Goal: Navigation & Orientation: Find specific page/section

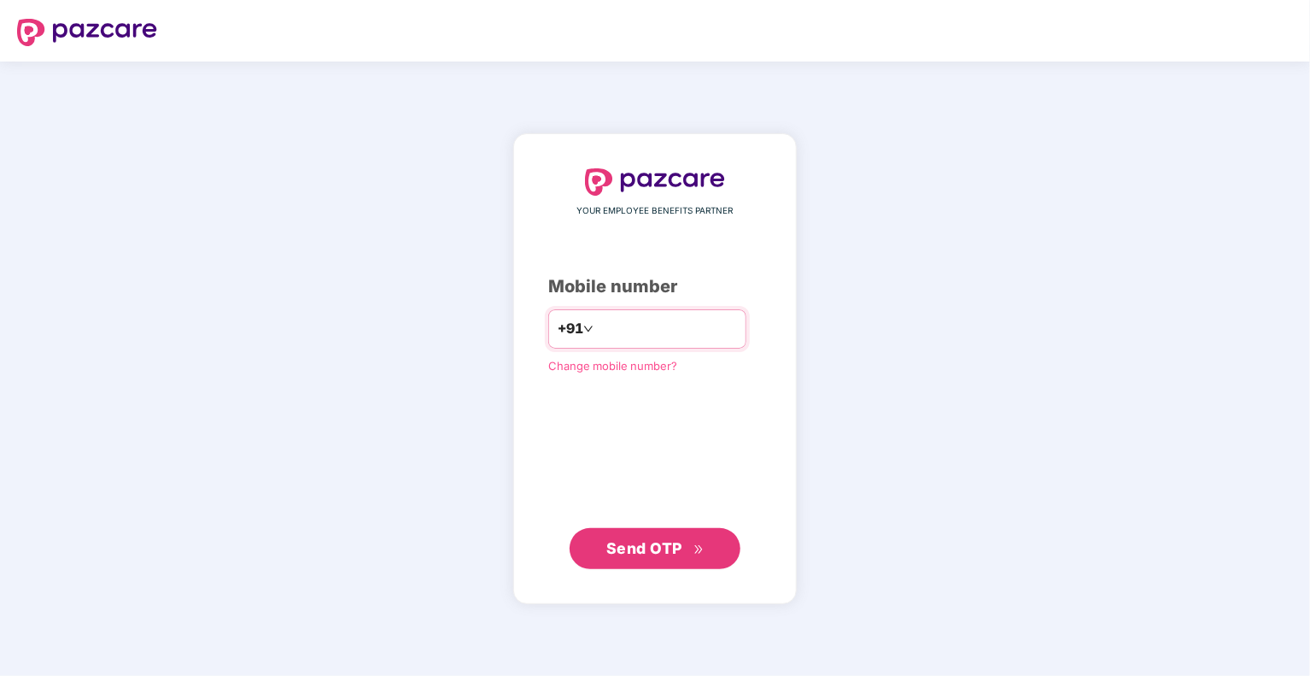
type input "**********"
click at [659, 550] on span "Send OTP" at bounding box center [644, 548] width 76 height 18
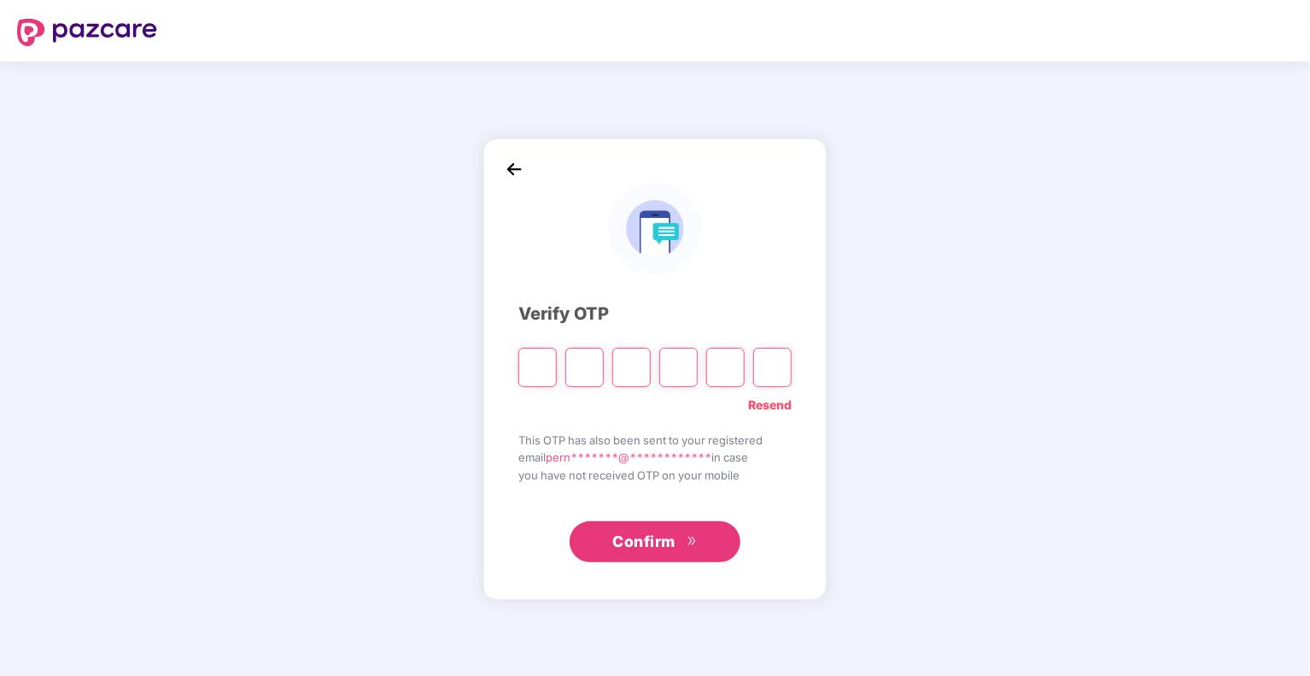
type input "*"
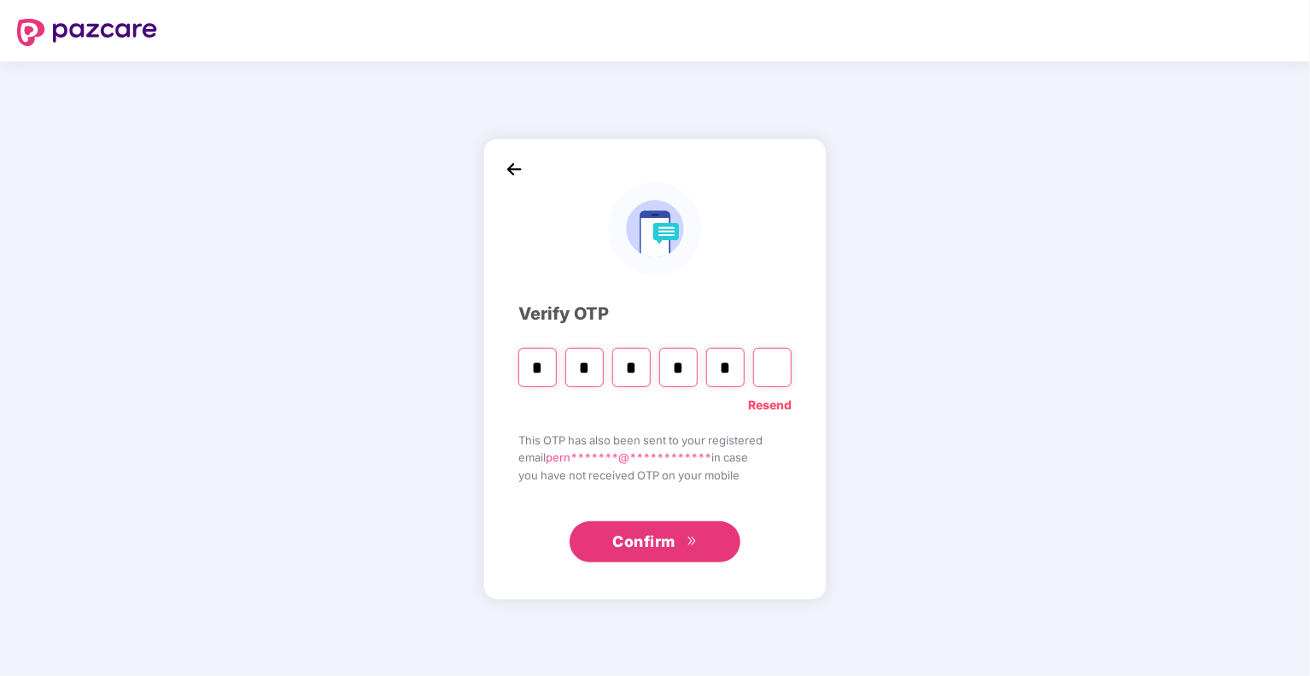
type input "*"
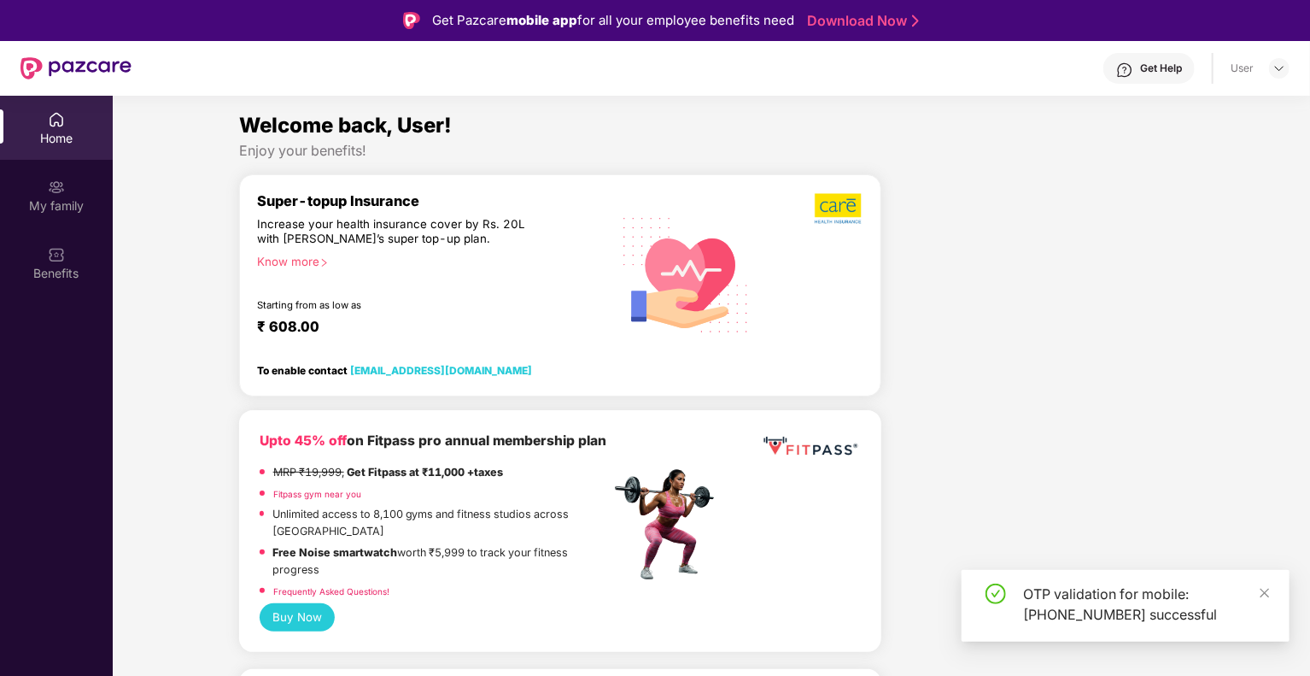
drag, startPoint x: 1261, startPoint y: 588, endPoint x: 1237, endPoint y: 553, distance: 43.1
click at [1261, 588] on icon "close" at bounding box center [1265, 593] width 12 height 12
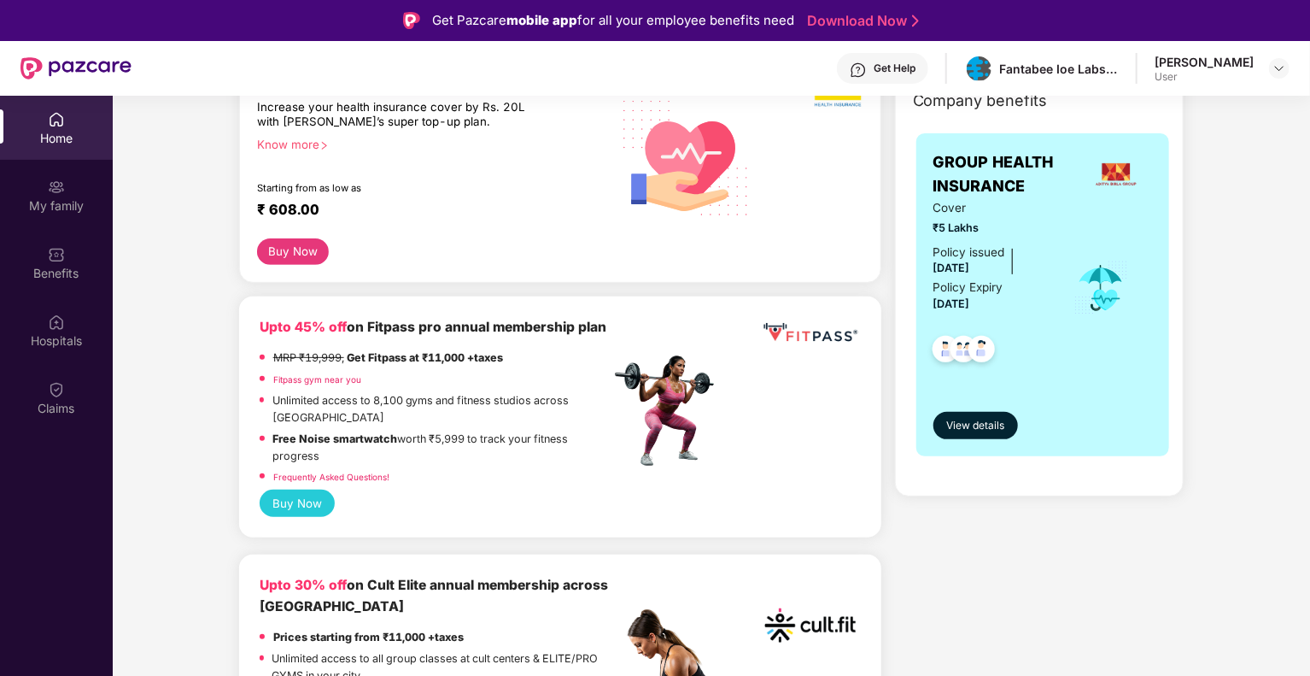
scroll to position [256, 0]
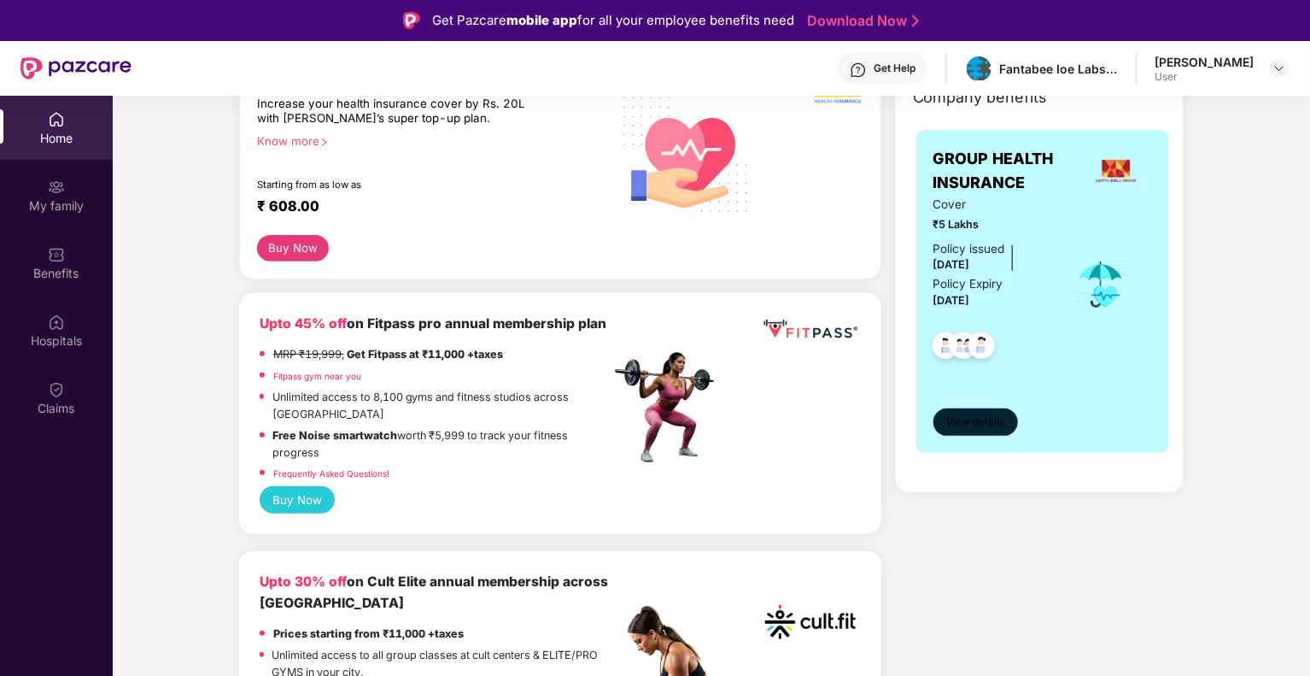
click at [974, 423] on span "View details" at bounding box center [975, 422] width 58 height 16
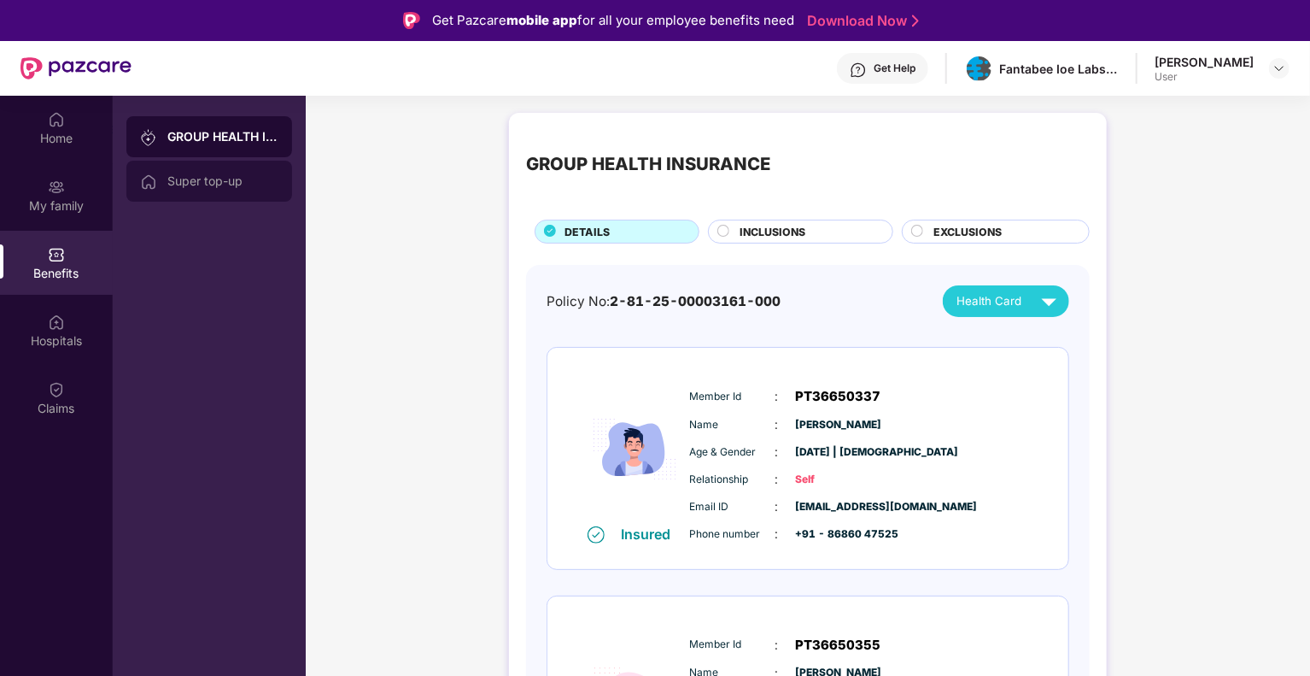
click at [212, 184] on div "Super top-up" at bounding box center [222, 181] width 111 height 14
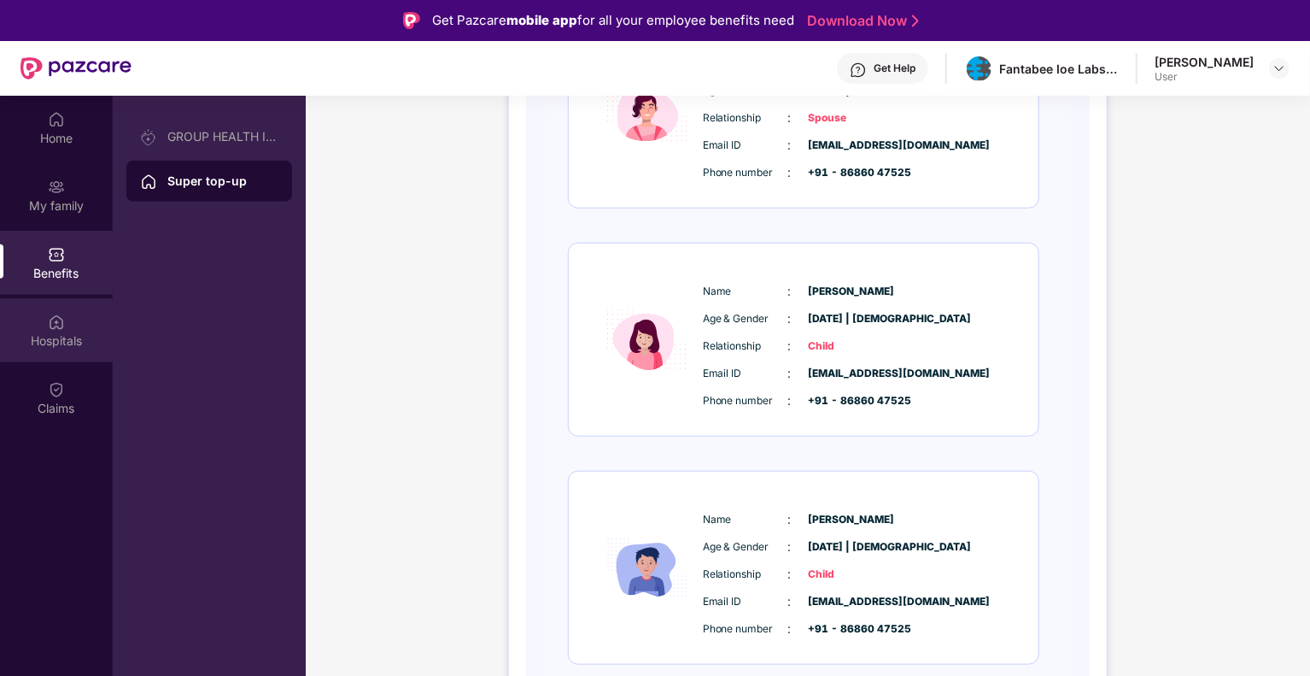
click at [71, 334] on div "Hospitals" at bounding box center [56, 340] width 113 height 17
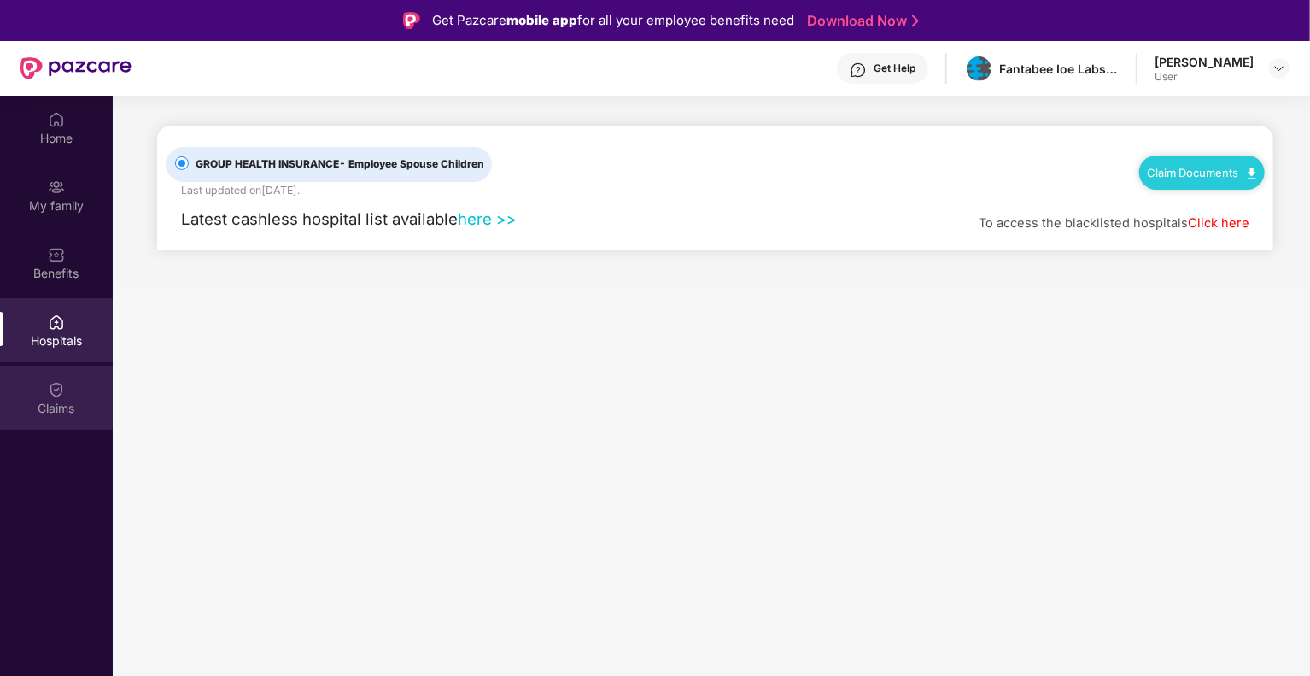
click at [65, 389] on div "Claims" at bounding box center [56, 398] width 113 height 64
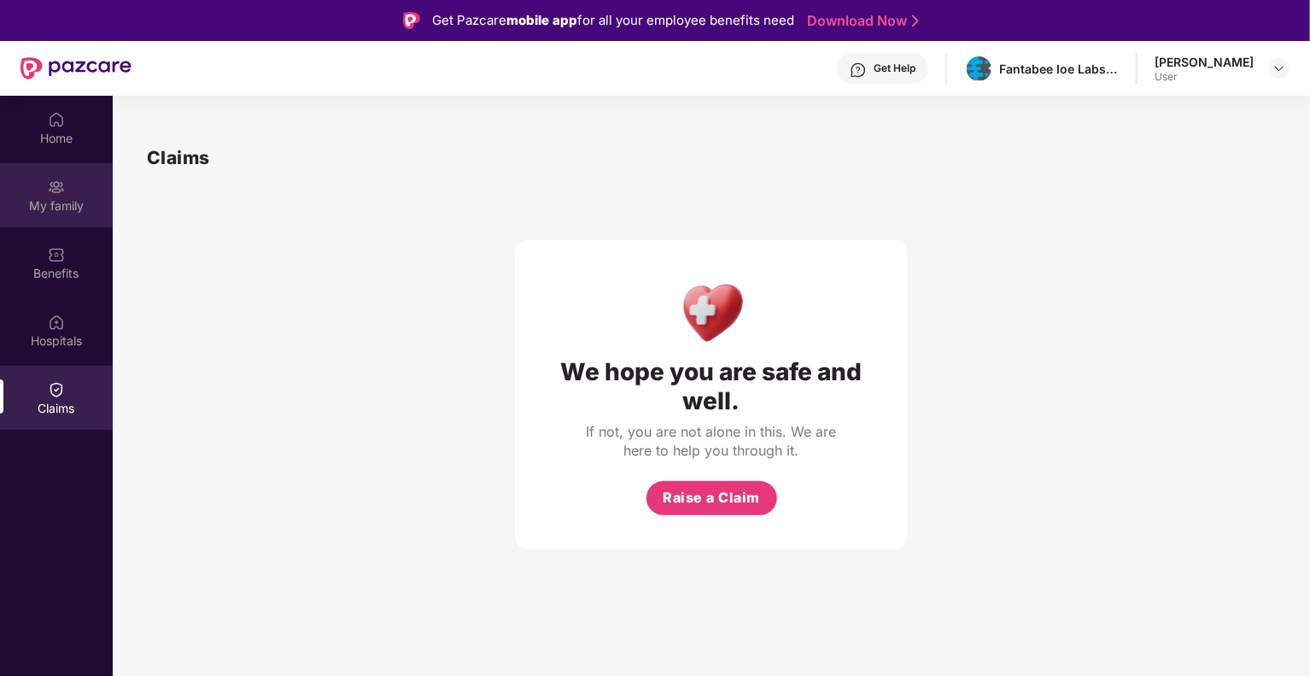
click at [67, 215] on div "My family" at bounding box center [56, 195] width 113 height 64
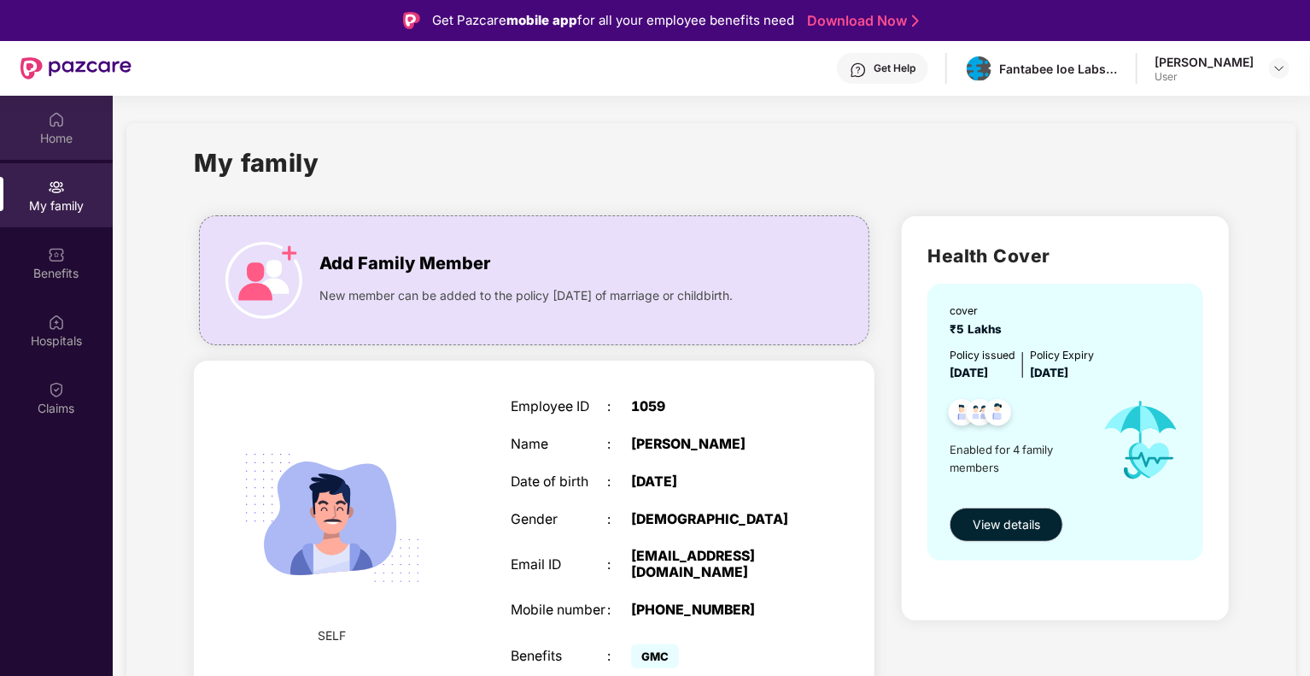
click at [62, 143] on div "Home" at bounding box center [56, 138] width 113 height 17
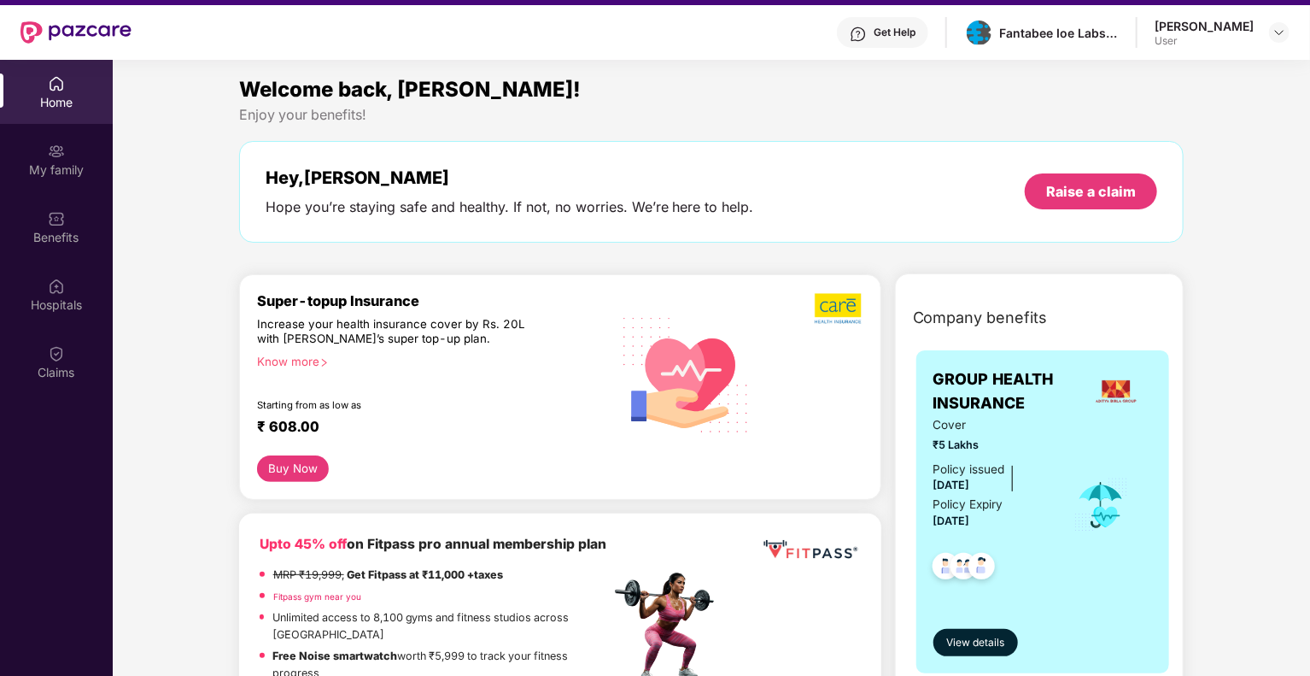
scroll to position [10, 0]
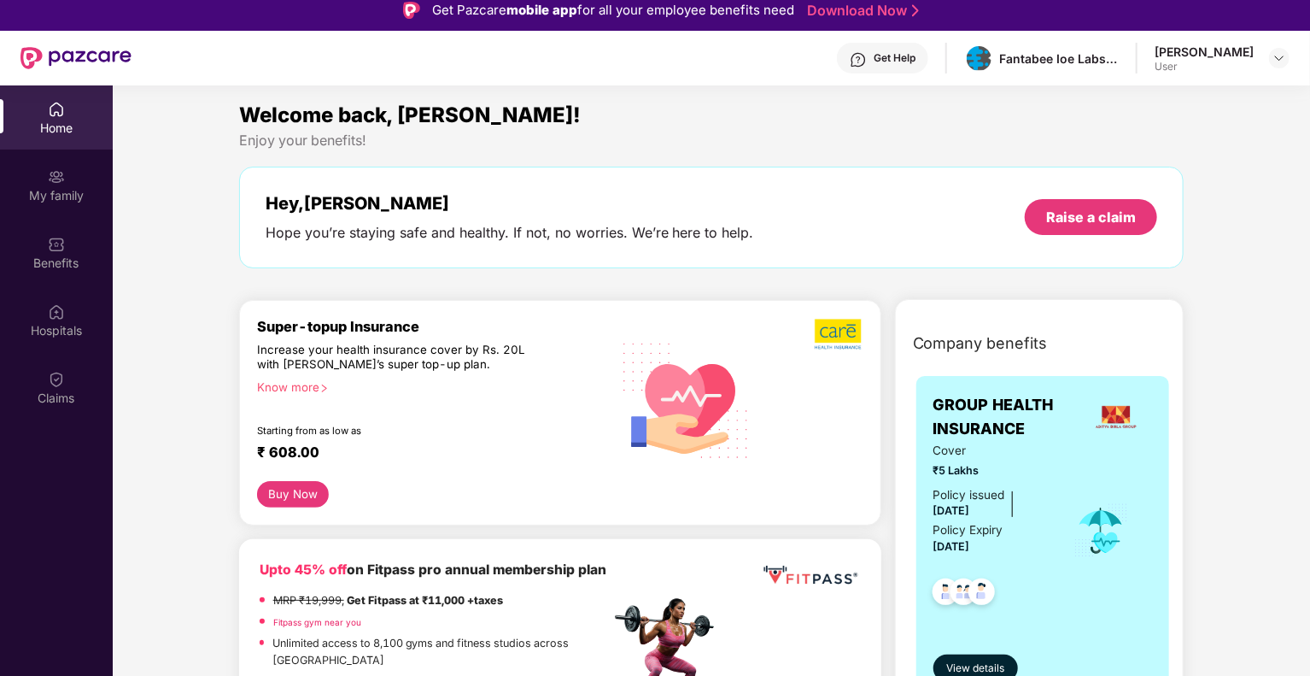
click at [1114, 409] on img at bounding box center [1116, 417] width 46 height 46
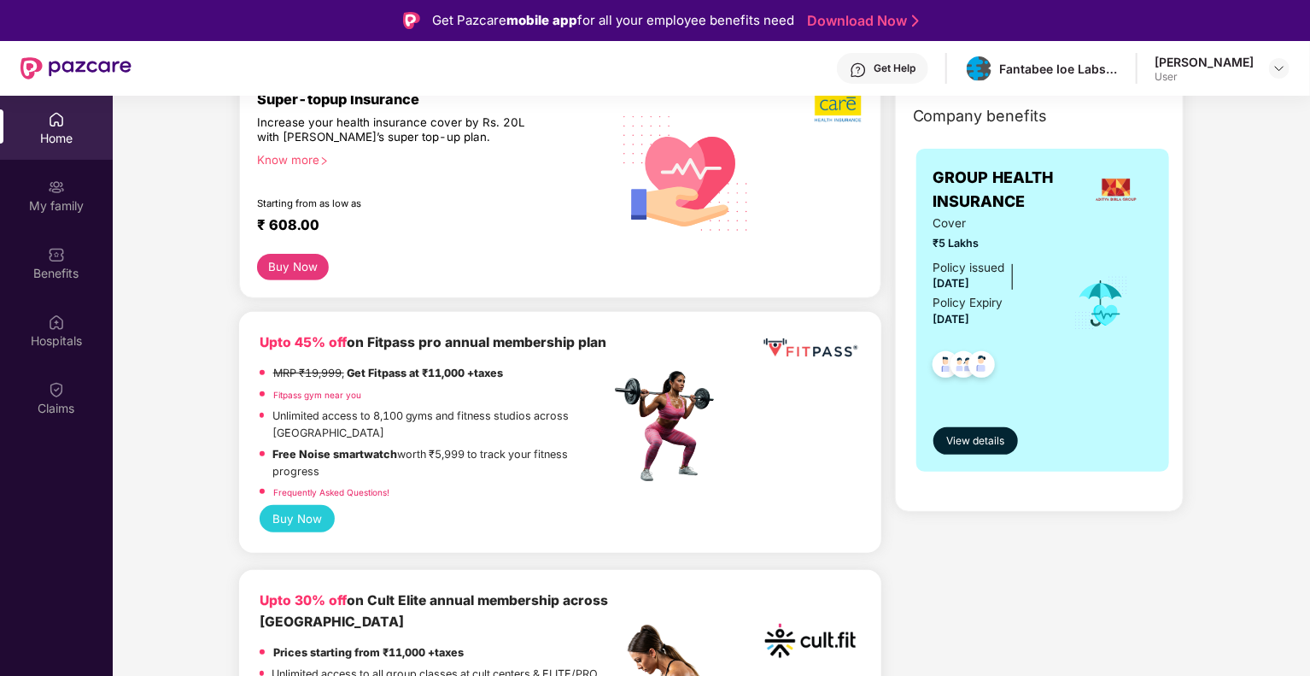
scroll to position [256, 0]
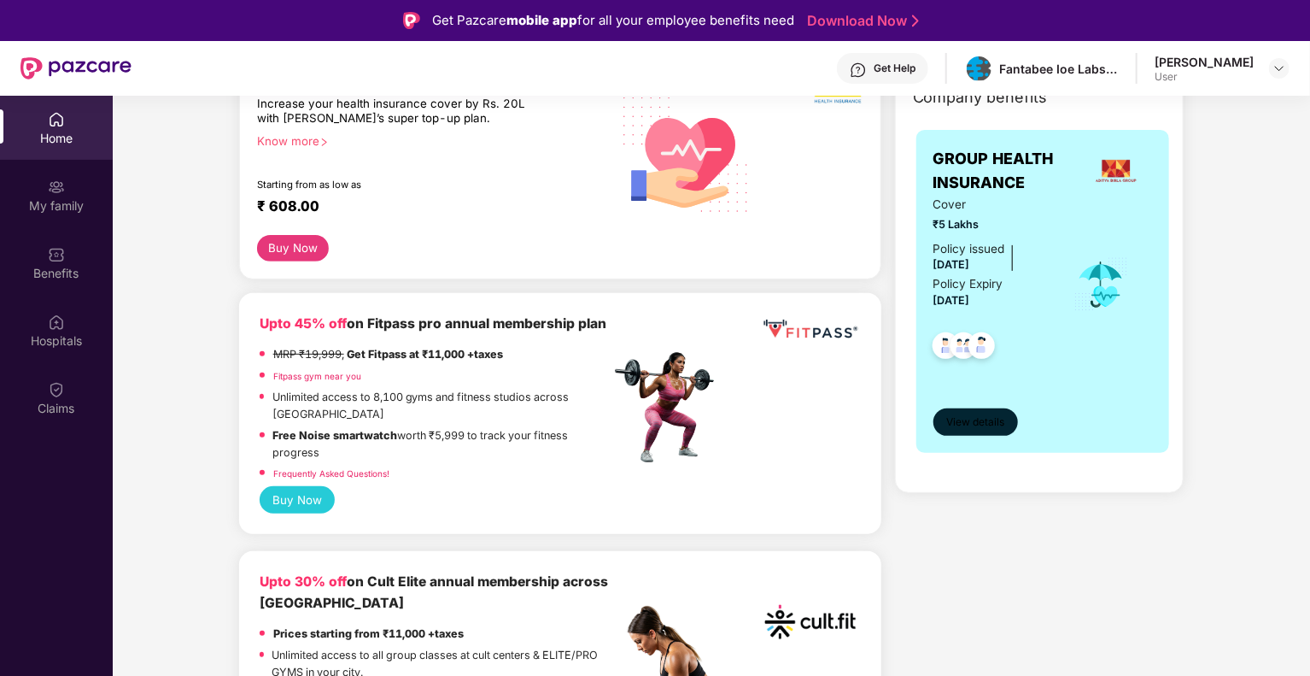
click at [957, 424] on span "View details" at bounding box center [975, 422] width 58 height 16
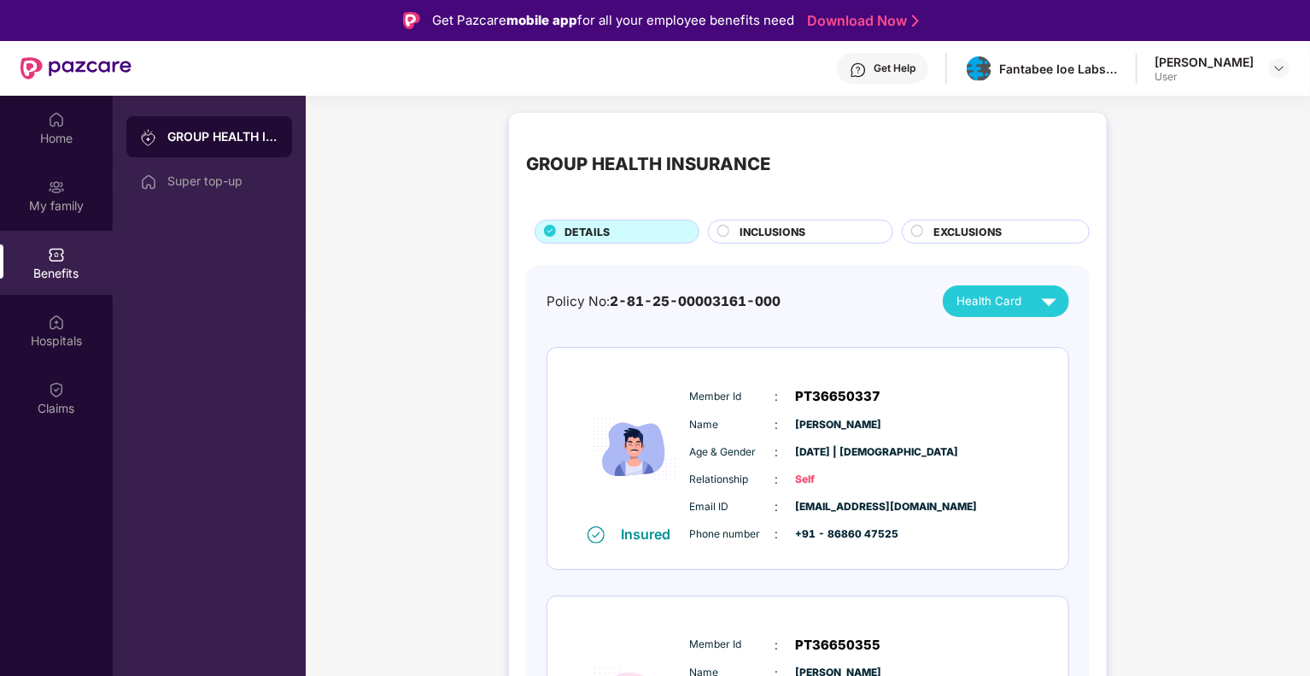
click at [718, 311] on div "Policy No: 2-81-25-00003161-000" at bounding box center [664, 301] width 234 height 20
click at [735, 301] on span "2-81-25-00003161-000" at bounding box center [695, 301] width 171 height 16
click at [1278, 67] on img at bounding box center [1280, 68] width 14 height 14
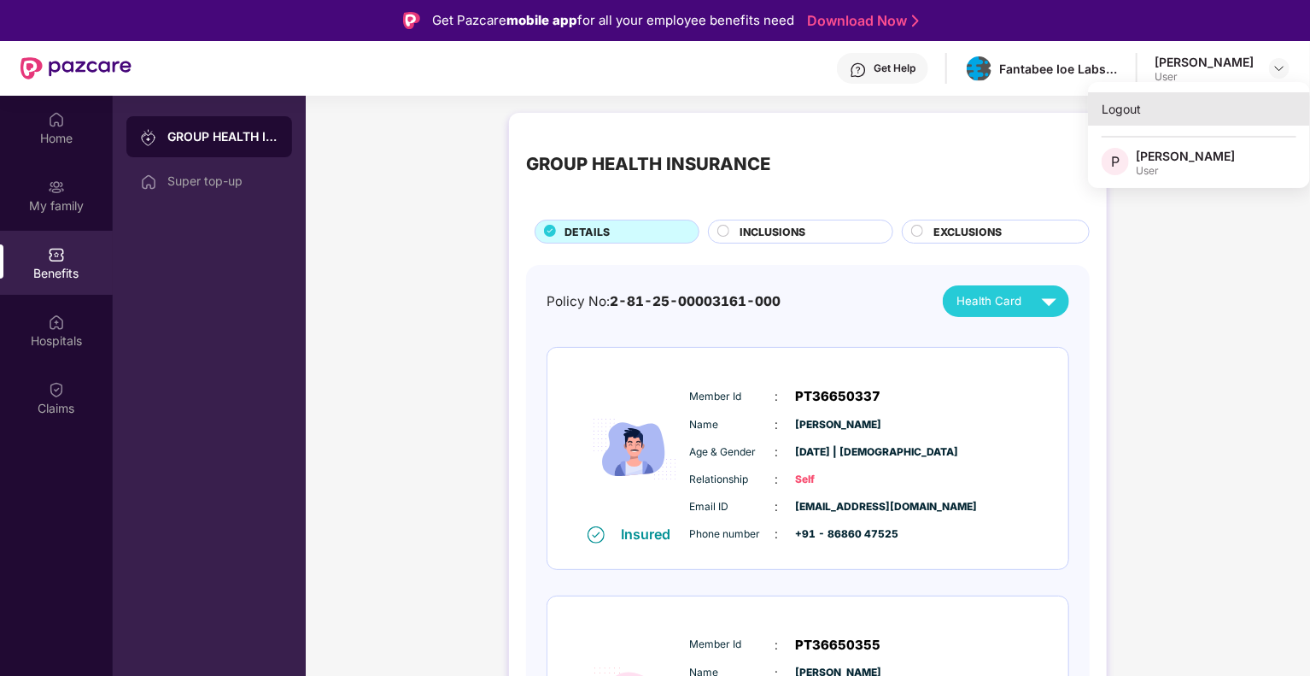
click at [1140, 105] on div "Logout" at bounding box center [1199, 108] width 222 height 33
